Goal: Transaction & Acquisition: Purchase product/service

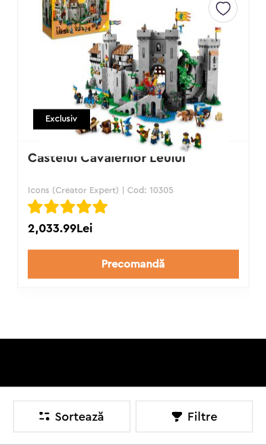
scroll to position [203, 0]
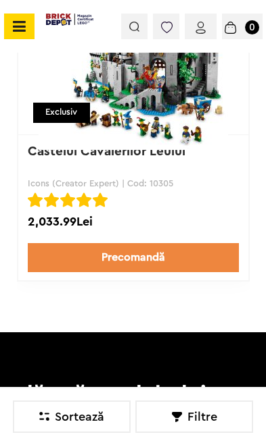
click at [170, 131] on img at bounding box center [133, 55] width 210 height 189
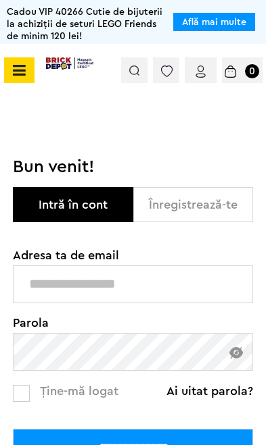
click at [165, 278] on input "text" at bounding box center [133, 285] width 240 height 38
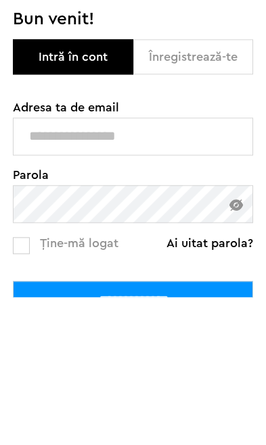
type input "**********"
click at [132, 429] on input "**********" at bounding box center [133, 448] width 240 height 38
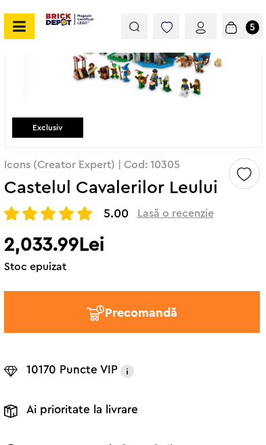
scroll to position [224, 0]
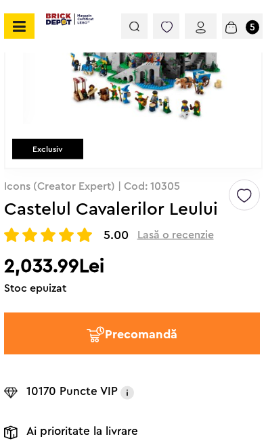
click at [56, 299] on div "**********" at bounding box center [131, 352] width 255 height 345
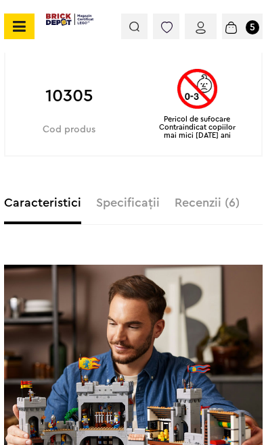
scroll to position [1003, 0]
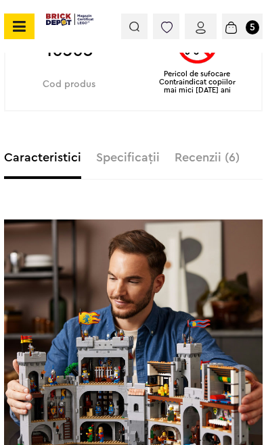
click at [134, 156] on label "Specificații" at bounding box center [128, 157] width 64 height 12
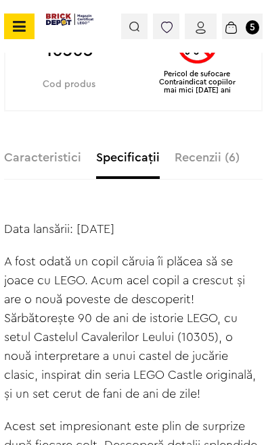
click at [61, 143] on div "1/11 Default ( 0 ) Martin Riemer ( 0 ) Creează o listă nouă Exclusiv Icons (Cre…" at bounding box center [133, 377] width 258 height 2515
click at [45, 159] on label "Caracteristici" at bounding box center [42, 157] width 77 height 12
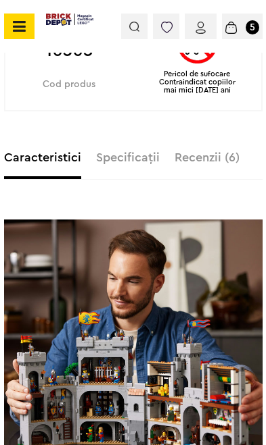
click at [27, 23] on span at bounding box center [19, 27] width 30 height 26
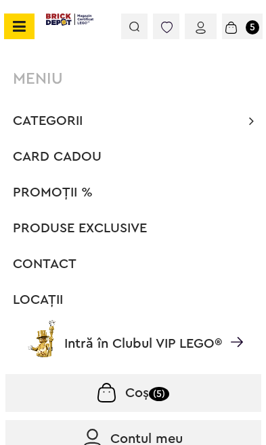
click at [122, 191] on li "PROMOȚII %" at bounding box center [132, 192] width 255 height 27
click at [52, 199] on span "PROMOȚII %" at bounding box center [53, 193] width 80 height 14
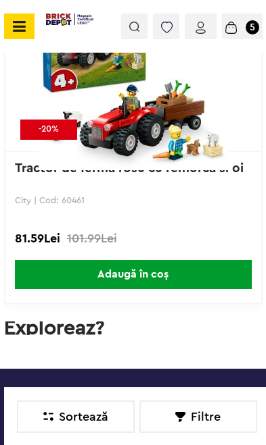
scroll to position [14885, 0]
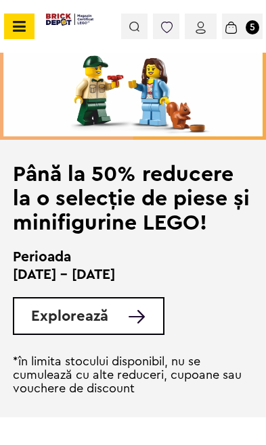
scroll to position [3086, 0]
